Goal: Answer question/provide support: Share knowledge or assist other users

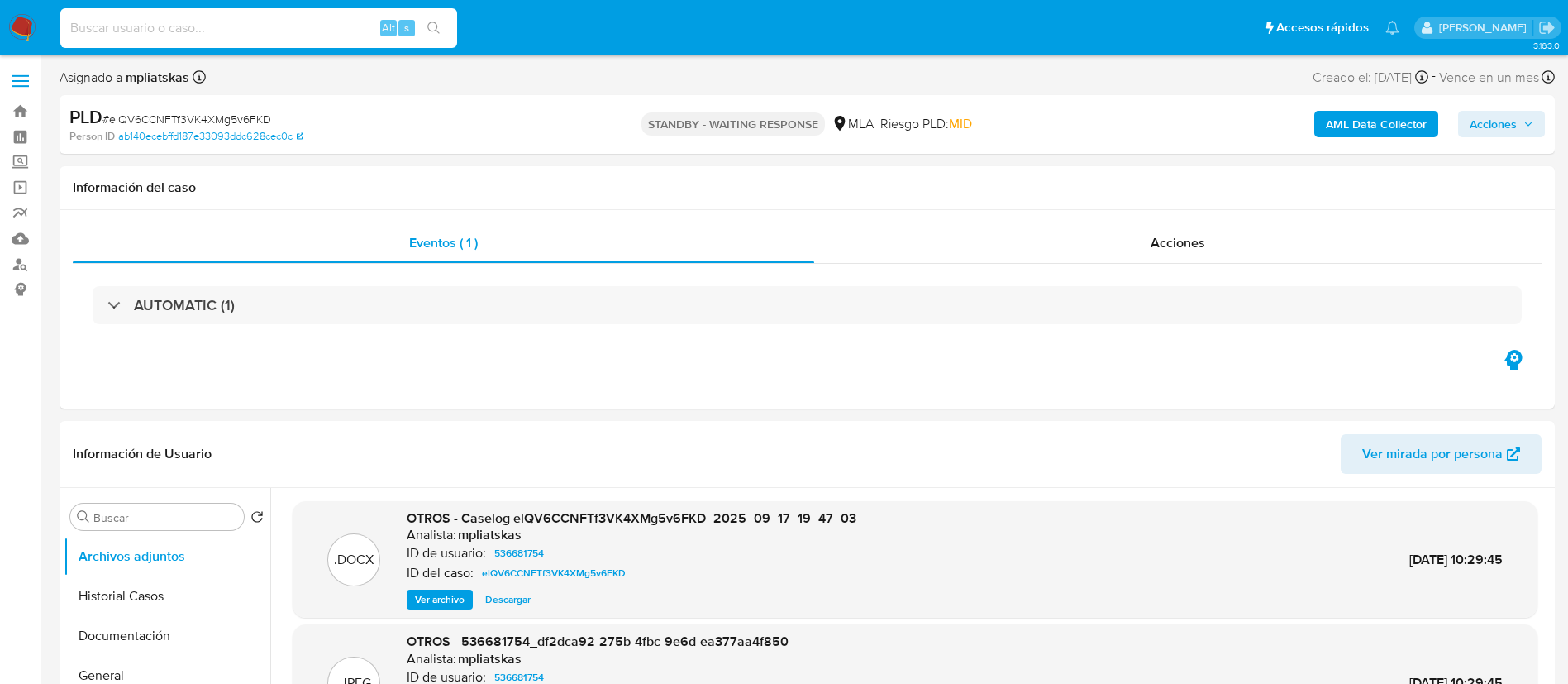
select select "10"
click at [453, 24] on input "HPQzMGjTSWl8rvODtx0CZ38N" at bounding box center [258, 27] width 397 height 22
type input "HPQzMGjTSWl8rvODtx0CZ38N"
click at [434, 33] on icon "search-icon" at bounding box center [434, 28] width 13 height 13
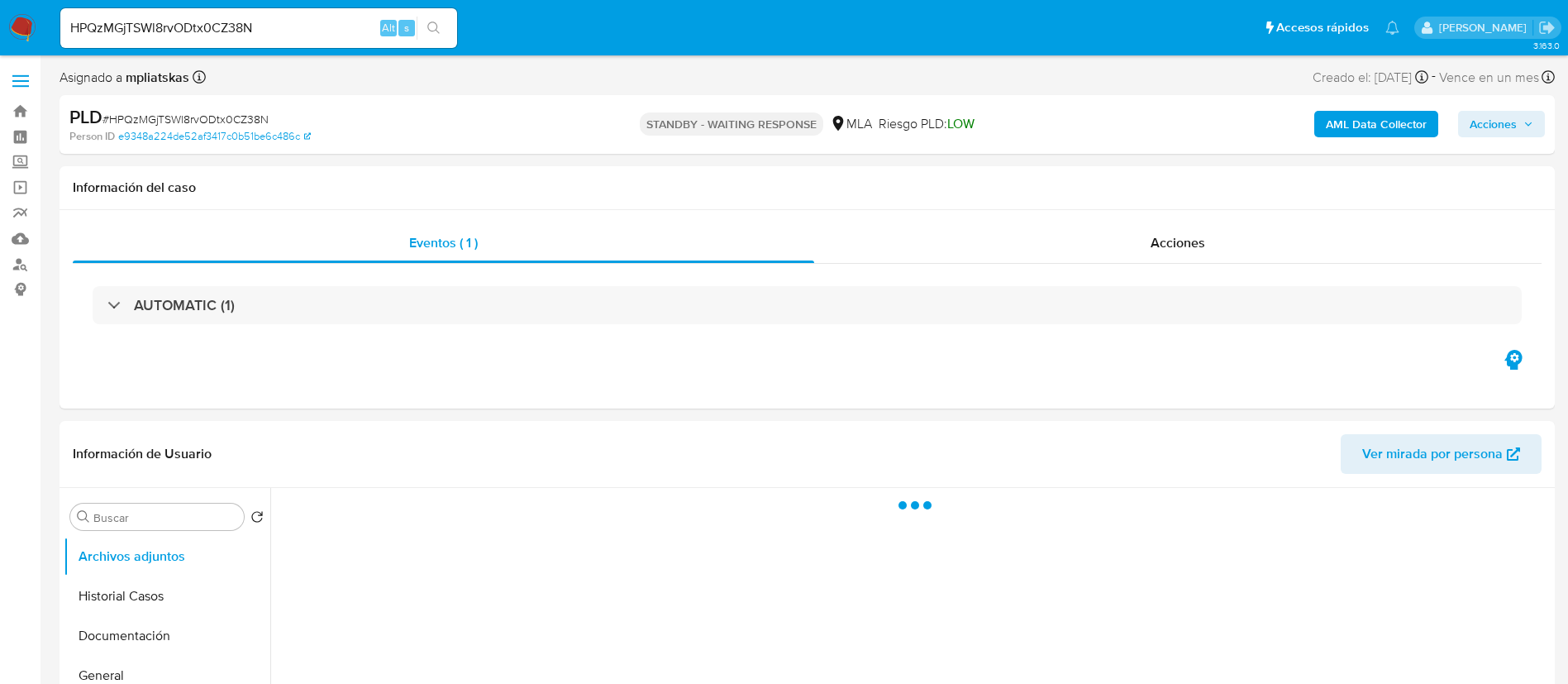
select select "10"
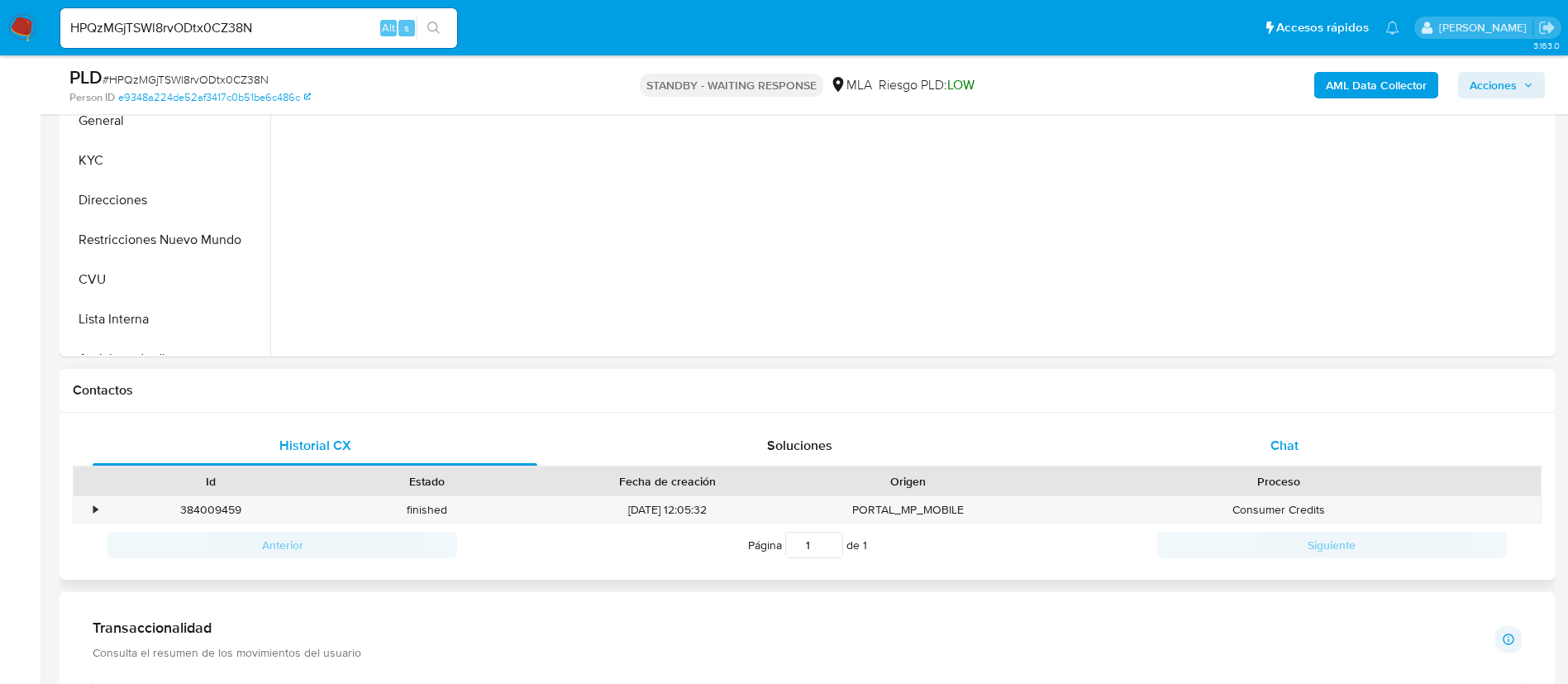
click at [1158, 440] on div "Chat" at bounding box center [1285, 446] width 445 height 40
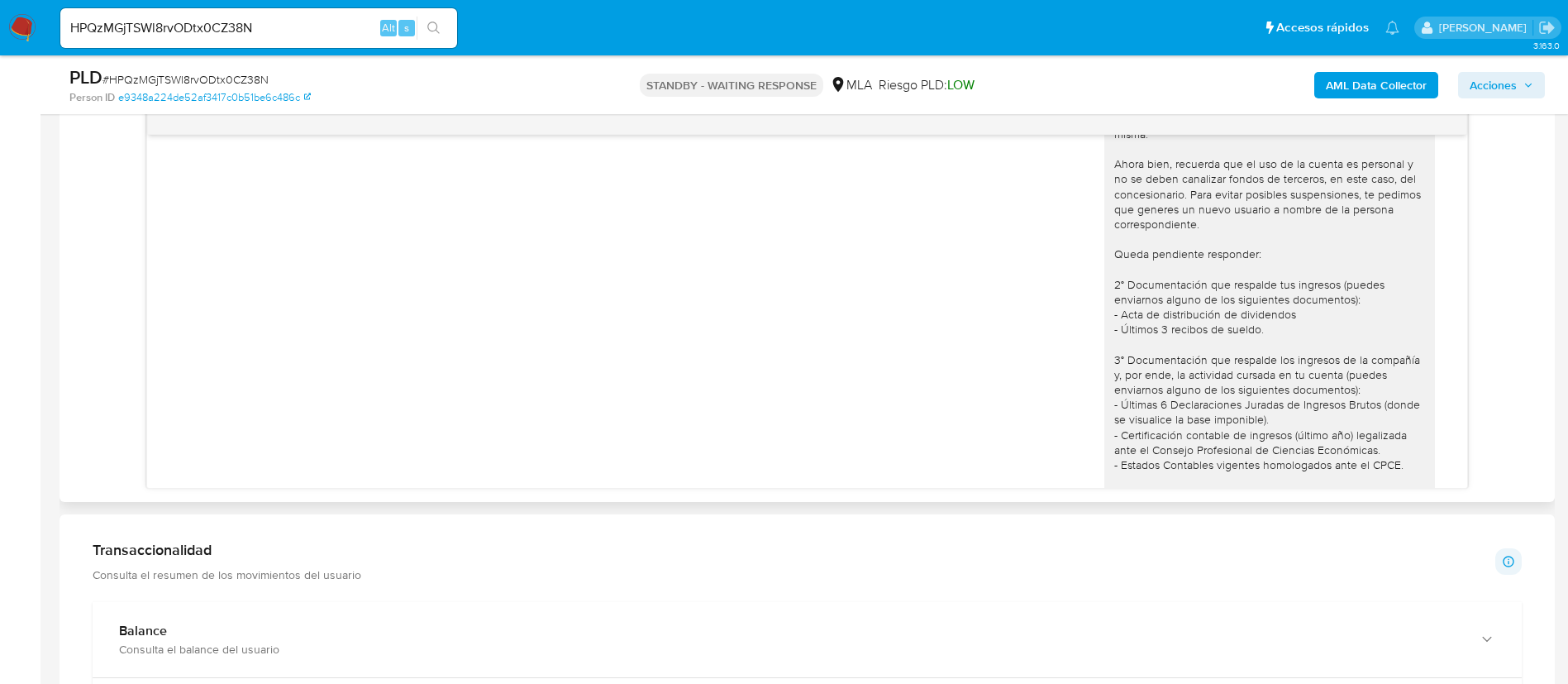
scroll to position [2043, 0]
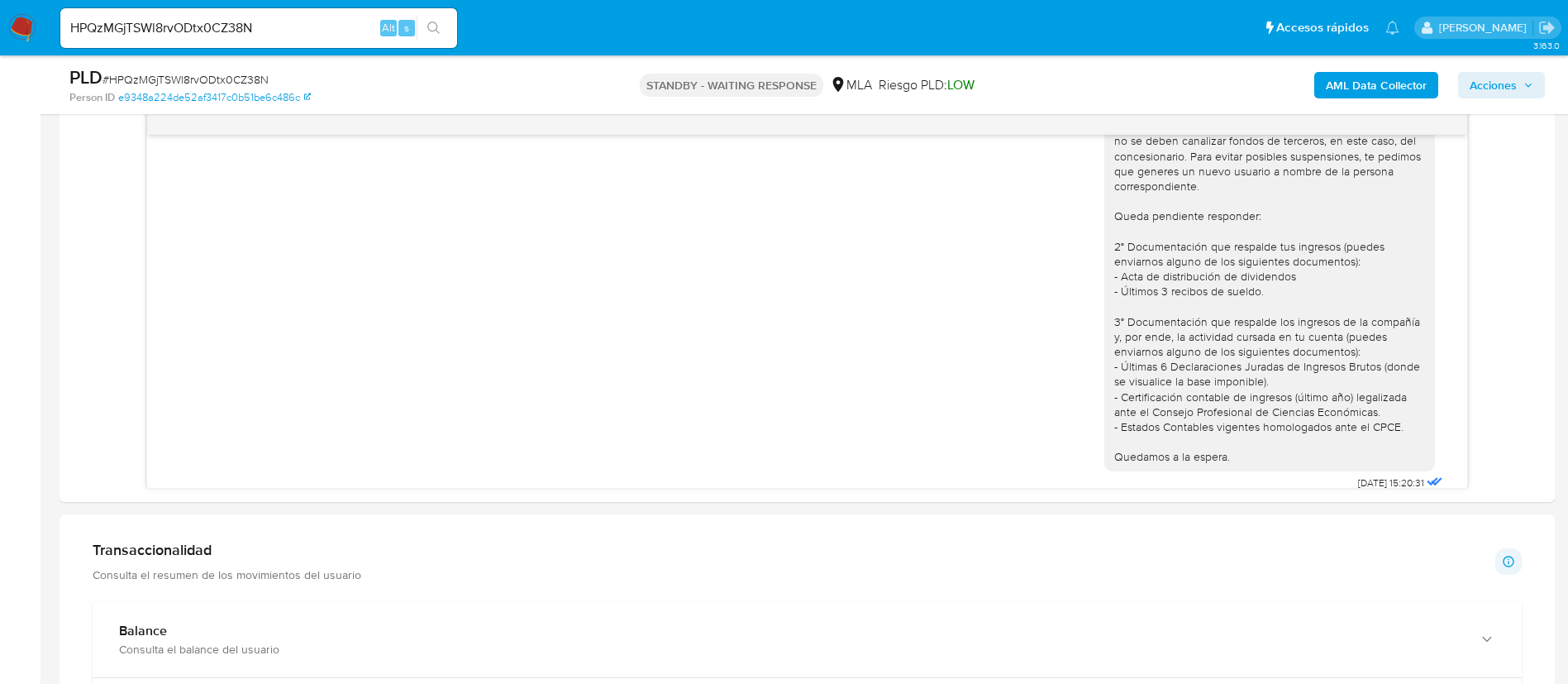
click at [299, 28] on input "HPQzMGjTSWl8rvODtx0CZ38N" at bounding box center [258, 27] width 397 height 22
click at [299, 27] on input "HPQzMGjTSWl8rvODtx0CZ38N" at bounding box center [258, 27] width 397 height 22
paste input "XkT6Ol0N23SmWnxtnaC61MSV"
type input "XkT6Ol0N23SmWnxtnaC61MSV"
click at [425, 24] on button "search-icon" at bounding box center [434, 28] width 34 height 24
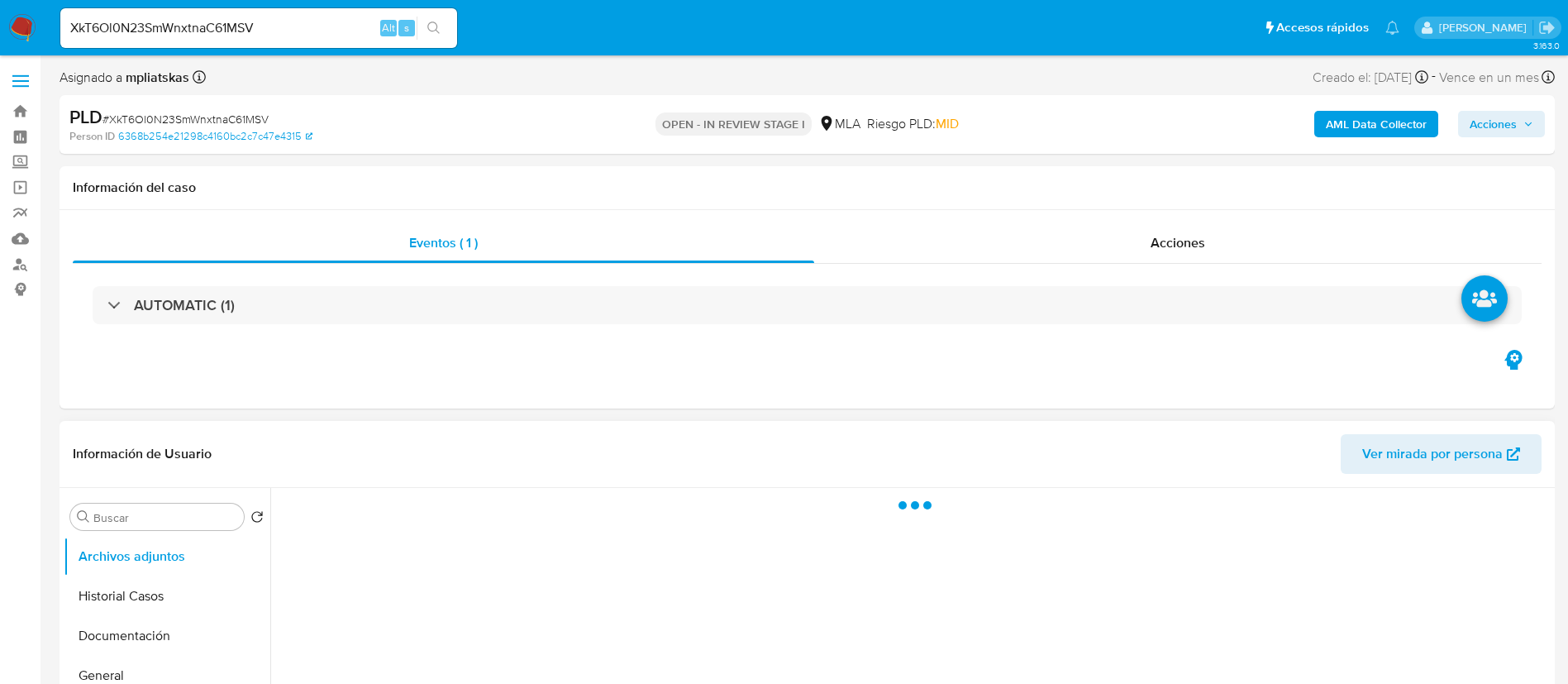
select select "10"
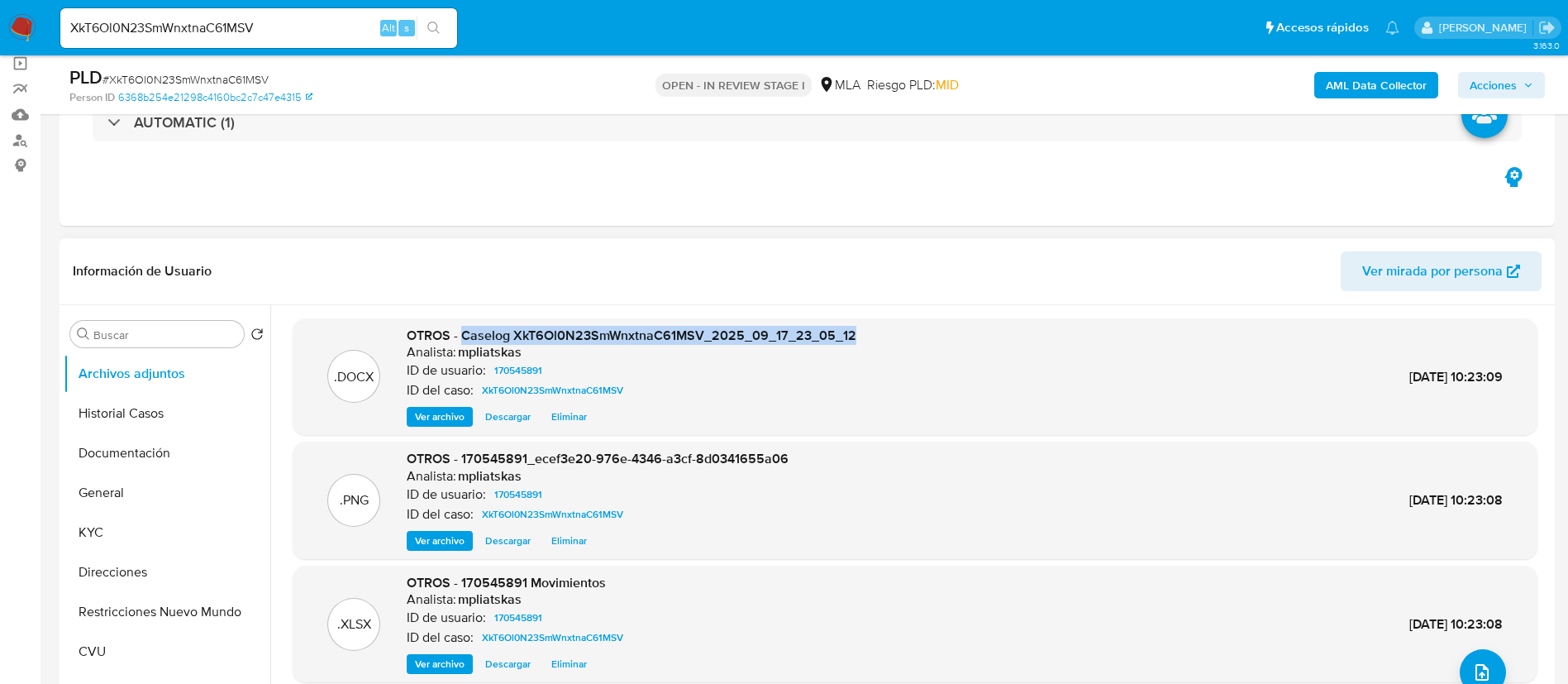
drag, startPoint x: 464, startPoint y: 334, endPoint x: 903, endPoint y: 312, distance: 439.6
click at [903, 312] on div ".DOCX OTROS - Caselog XkT6Ol0N23SmWnxtnaC61MSV_2025_09_17_23_05_12 Analista: mp…" at bounding box center [911, 517] width 1280 height 424
copy span "Caselog XkT6Ol0N23SmWnxtnaC61MSV_2025_09_17_23_05_12"
click at [1502, 83] on span "Acciones" at bounding box center [1494, 85] width 47 height 26
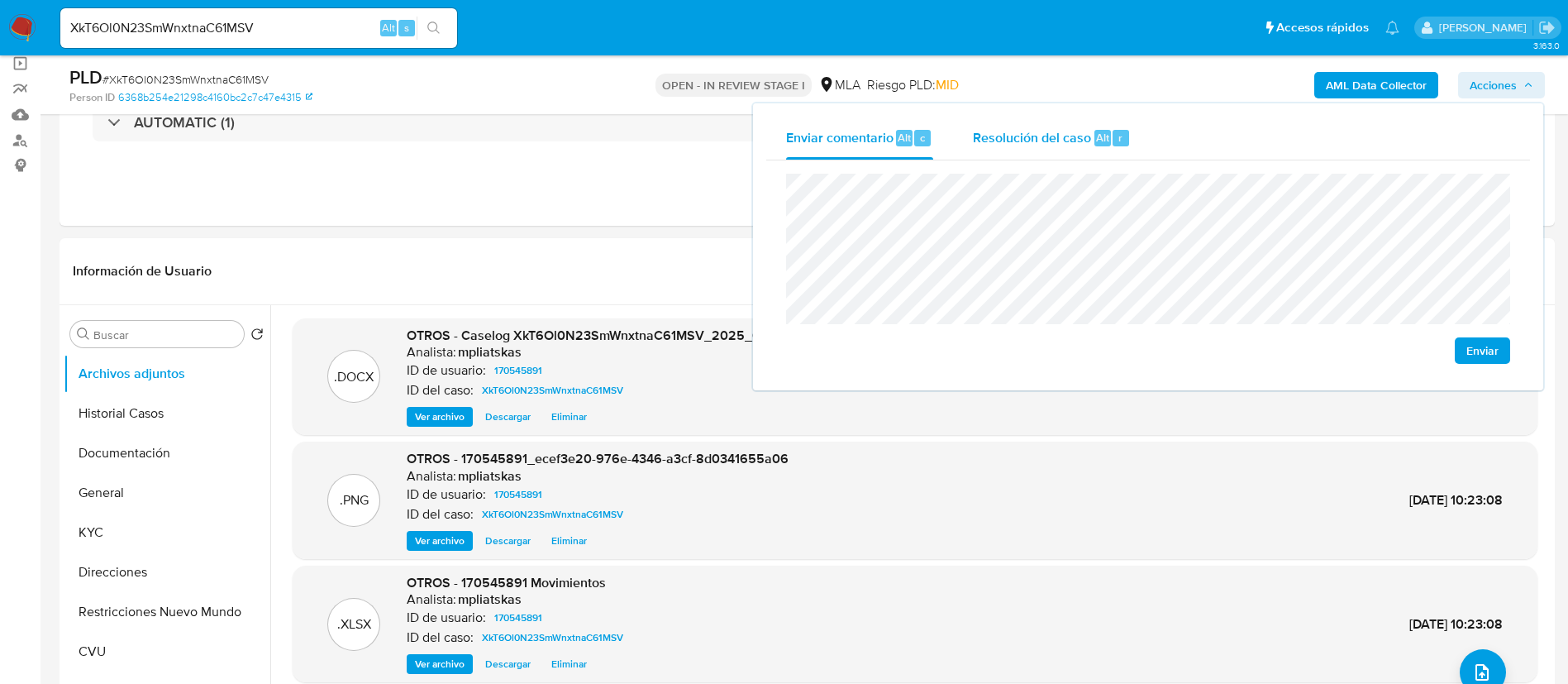
click at [992, 153] on div "Resolución del caso Alt r" at bounding box center [1051, 139] width 157 height 43
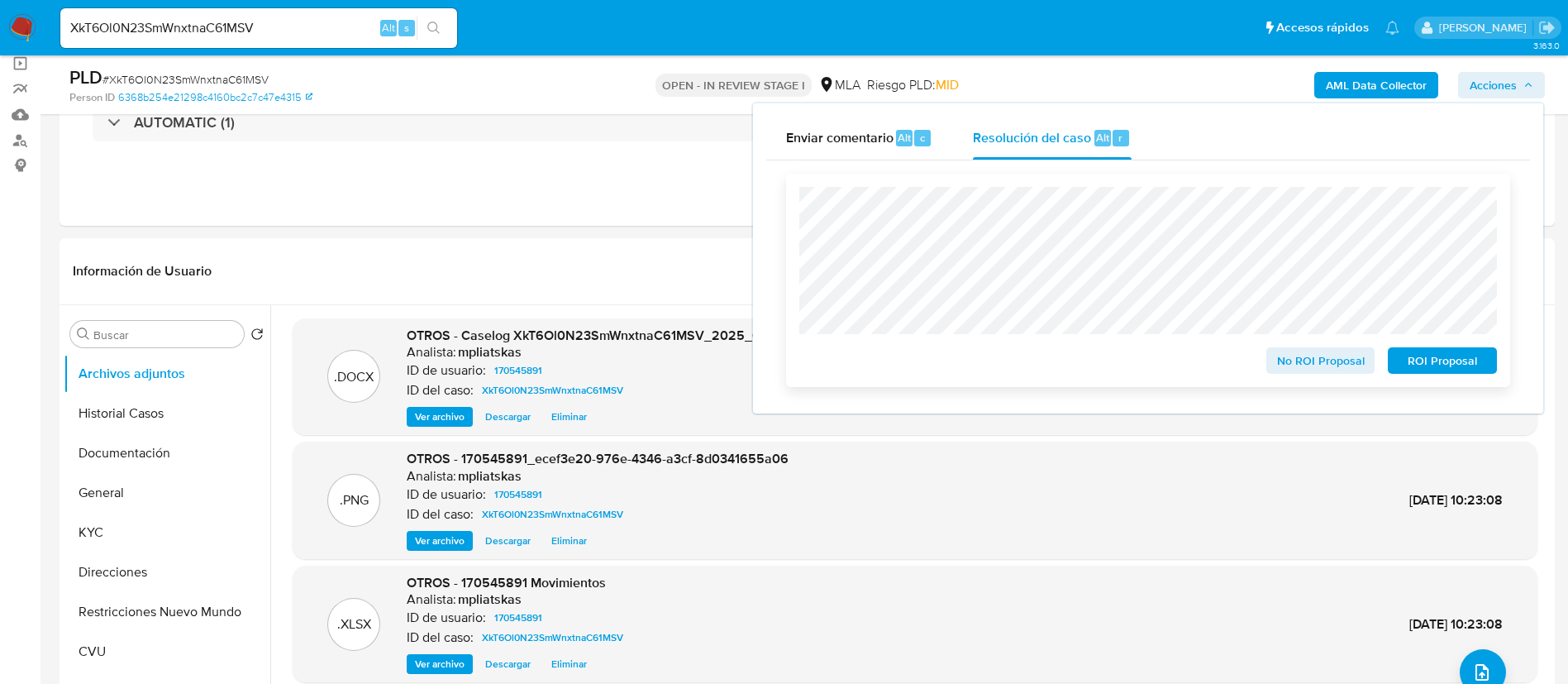
click at [1280, 358] on span "No ROI Proposal" at bounding box center [1321, 360] width 86 height 24
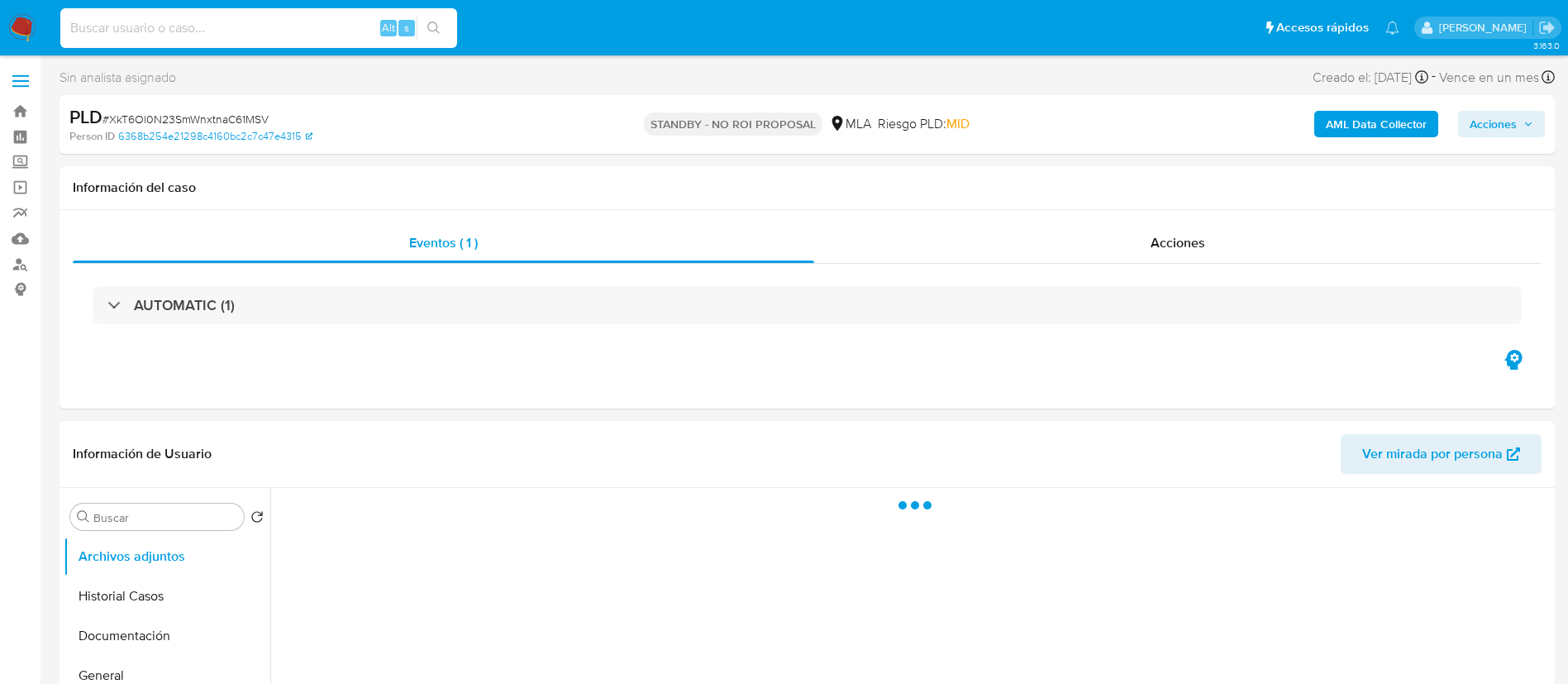
drag, startPoint x: 345, startPoint y: 25, endPoint x: 443, endPoint y: 38, distance: 98.9
click at [345, 25] on input at bounding box center [258, 27] width 397 height 22
paste input "elQV6CCNFTf3VK4XMg5v6FKD"
type input "elQV6CCNFTf3VK4XMg5v6FKD"
select select "10"
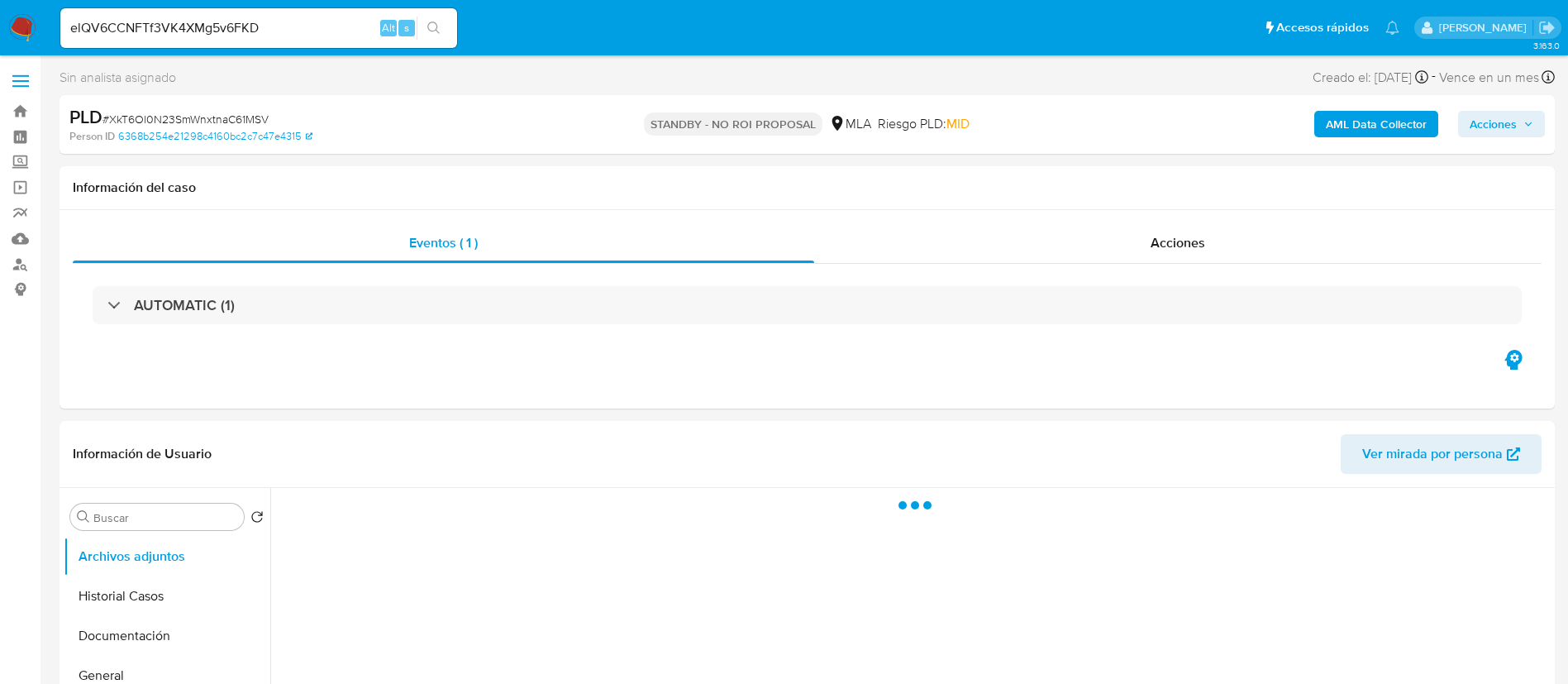
click at [433, 30] on icon "search-icon" at bounding box center [434, 28] width 13 height 13
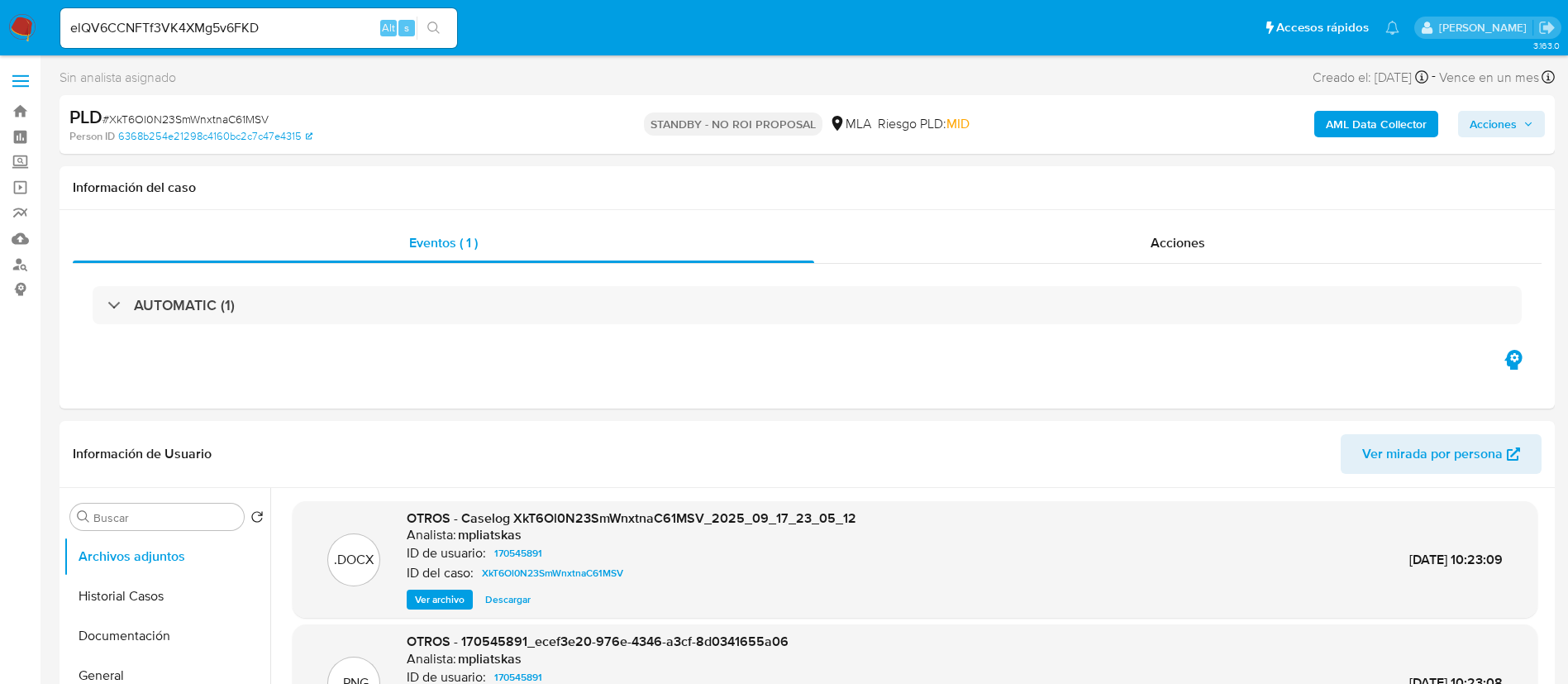
click at [438, 31] on icon "search-icon" at bounding box center [434, 28] width 13 height 13
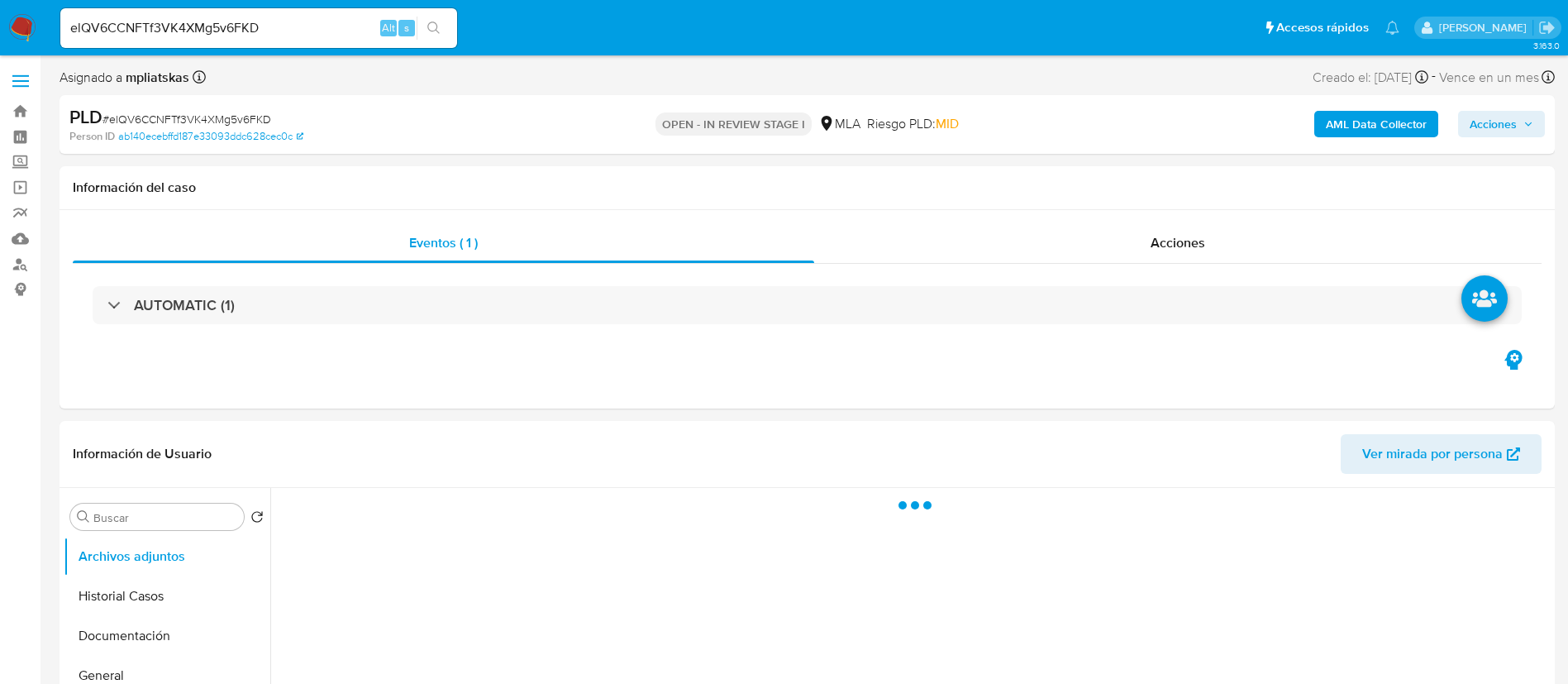
select select "10"
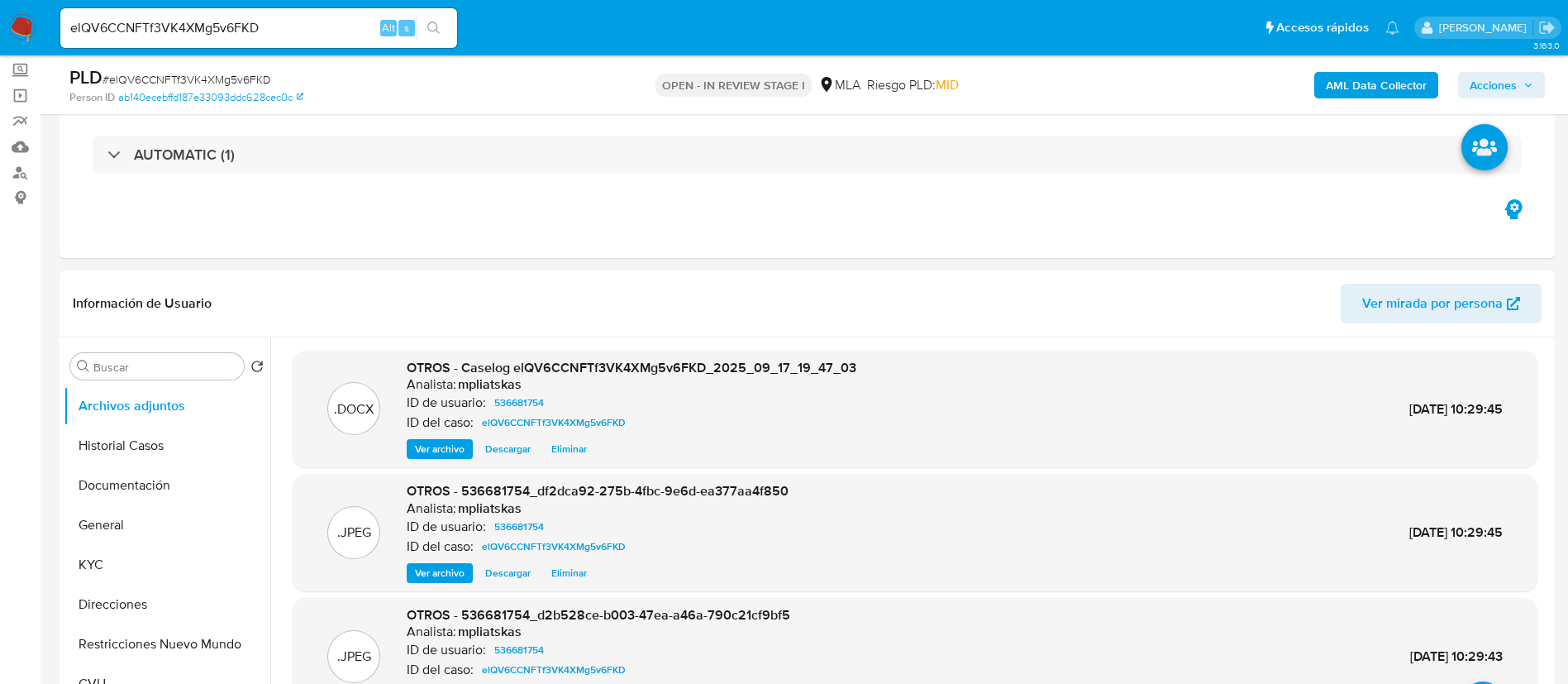
scroll to position [248, 0]
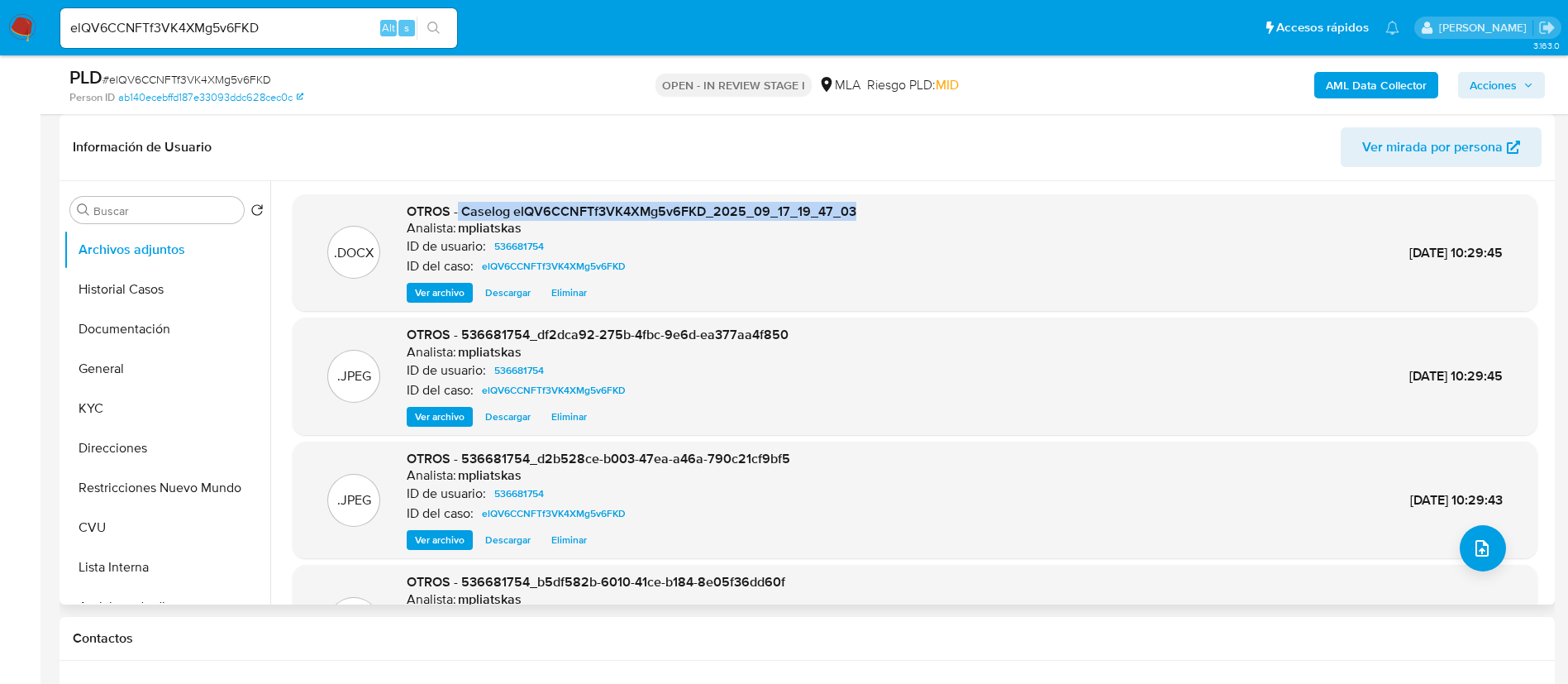
drag, startPoint x: 459, startPoint y: 207, endPoint x: 989, endPoint y: 193, distance: 530.2
click at [862, 191] on div ".DOCX OTROS - Caselog elQV6CCNFTf3VK4XMg5v6FKD_2025_09_17_19_47_03 Analista: mp…" at bounding box center [911, 392] width 1280 height 424
copy span "Caselog elQV6CCNFTf3VK4XMg5v6FKD_2025_09_17_19_47_03"
click at [1491, 90] on span "Acciones" at bounding box center [1494, 85] width 47 height 26
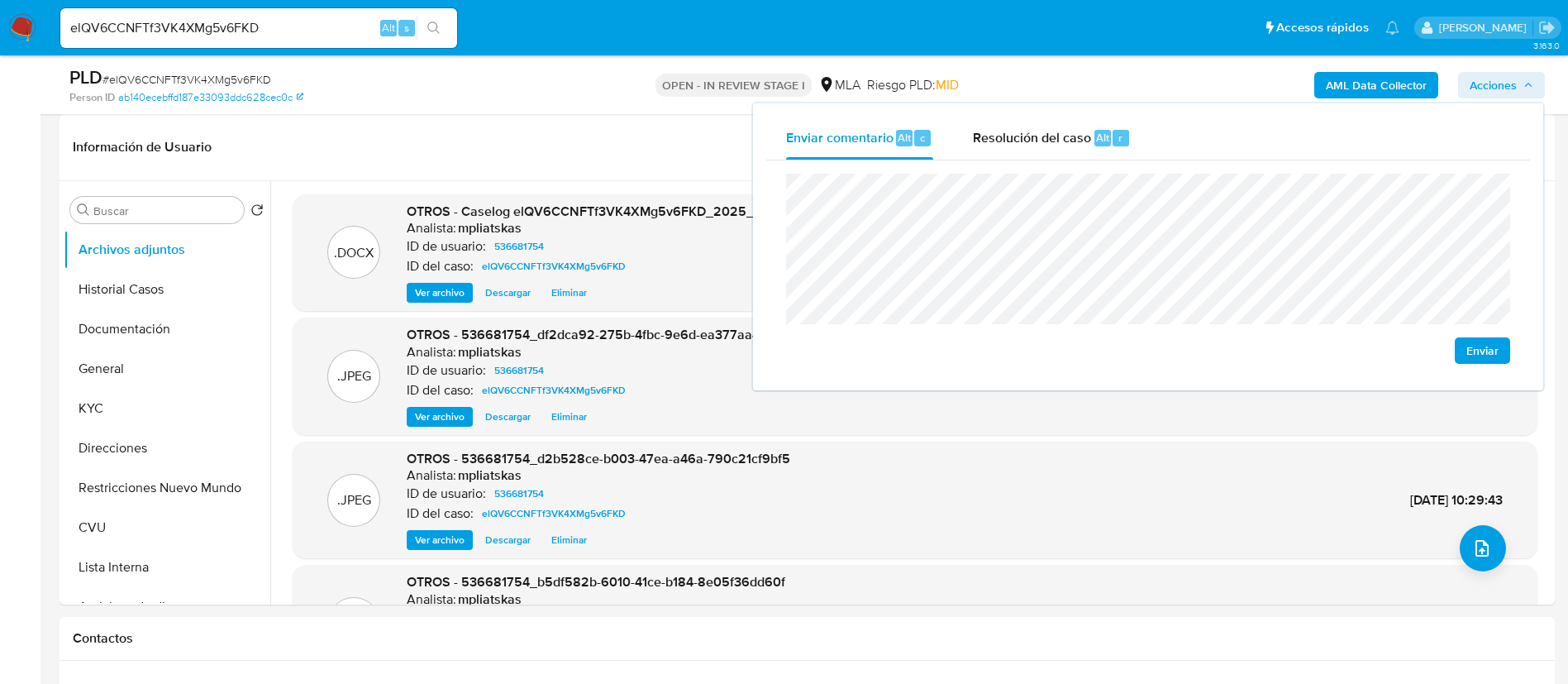
drag, startPoint x: 1088, startPoint y: 149, endPoint x: 1089, endPoint y: 164, distance: 15.0
click at [1088, 148] on div "Resolución del caso Alt r" at bounding box center [1051, 139] width 157 height 43
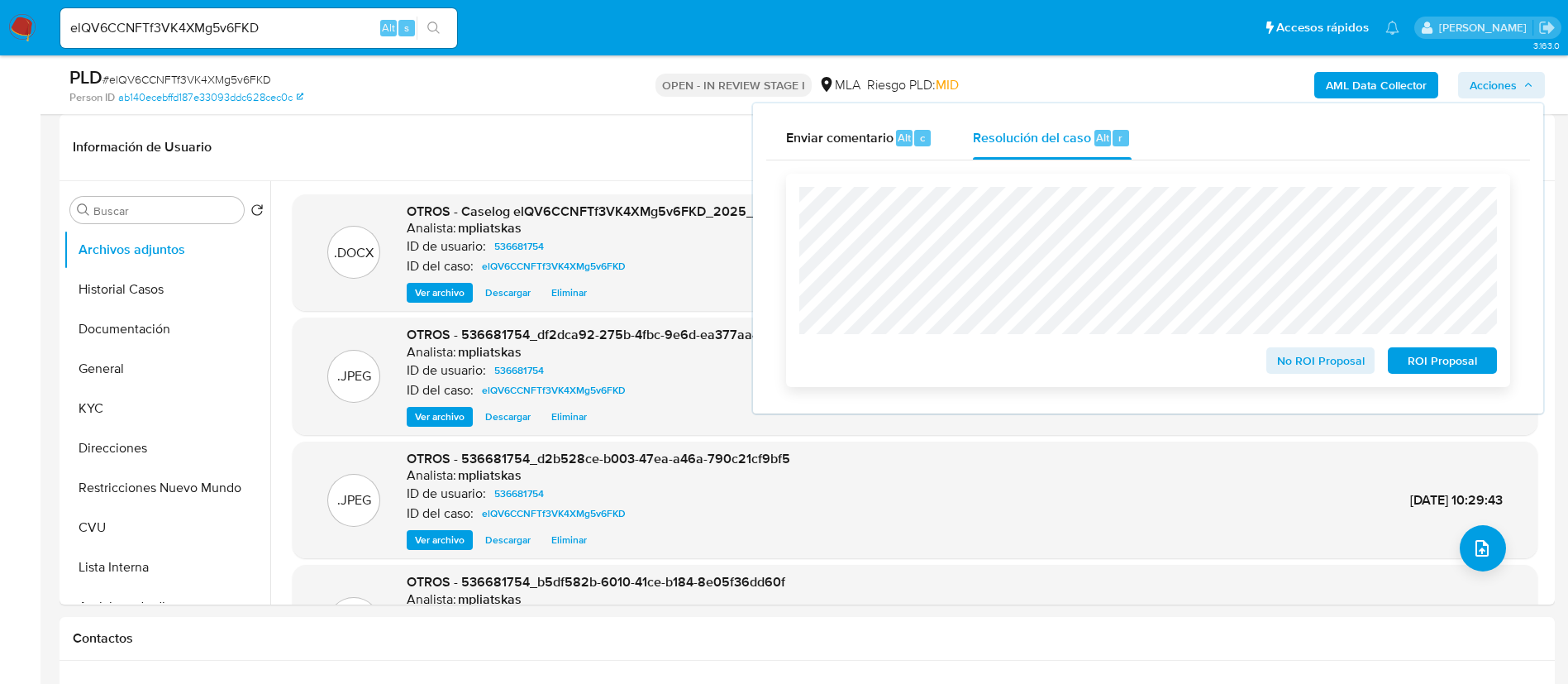
click at [1301, 363] on span "No ROI Proposal" at bounding box center [1321, 360] width 86 height 24
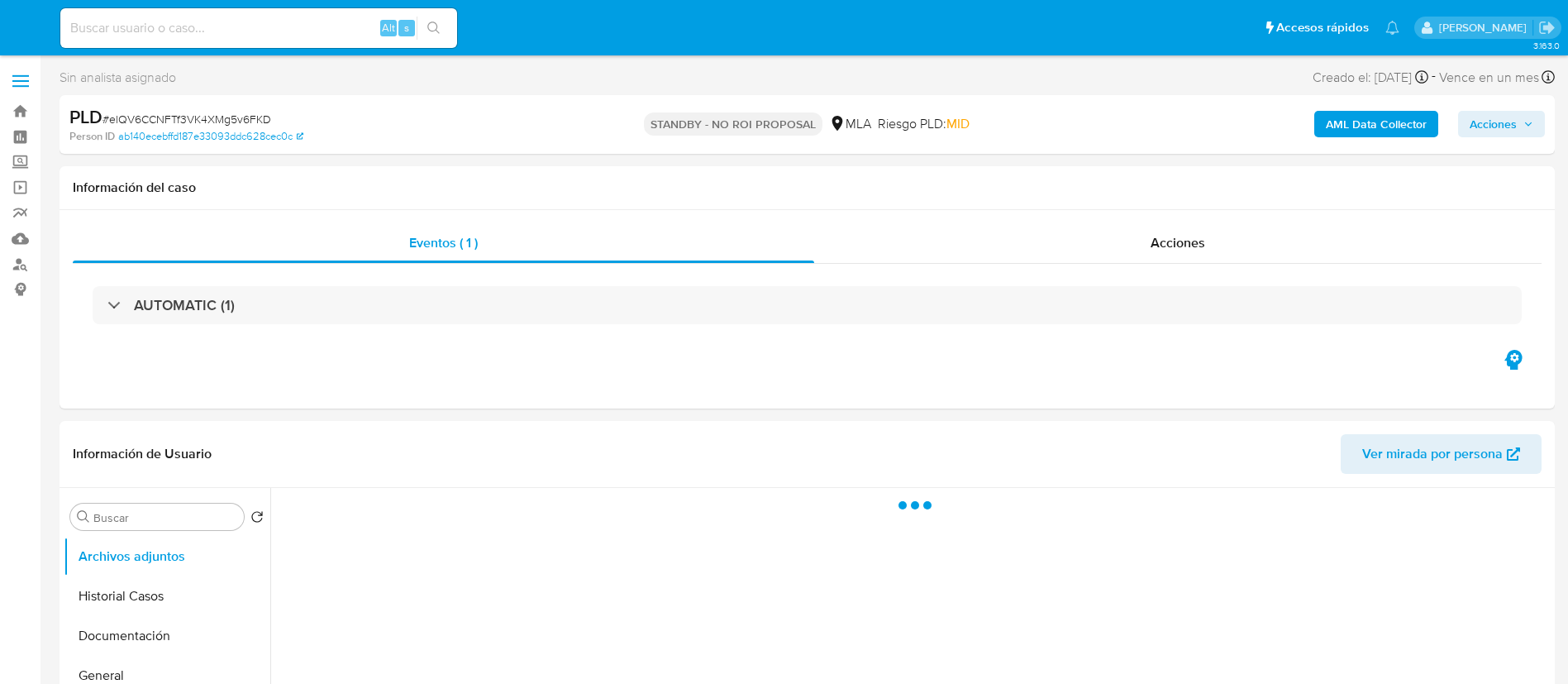
select select "10"
